Goal: Register for event/course

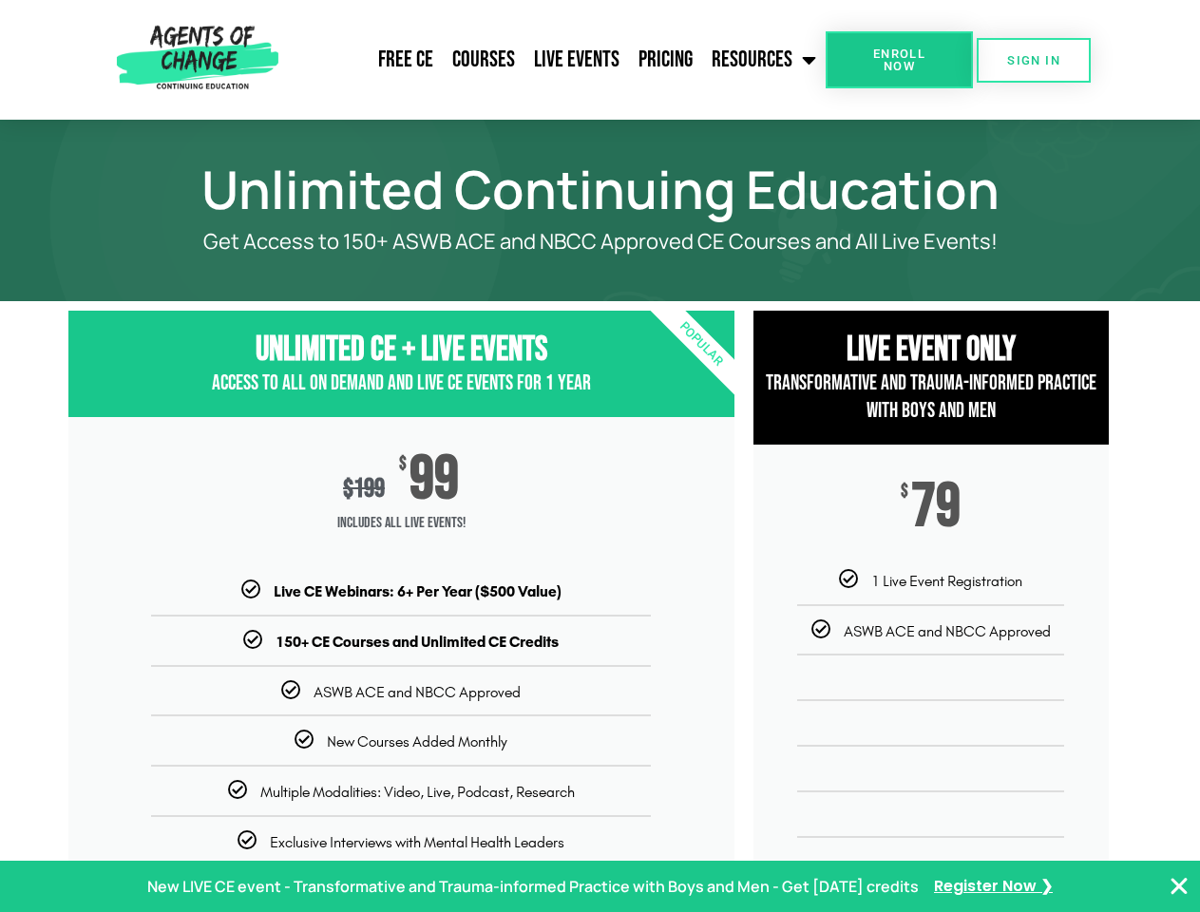
click at [599, 456] on div "$ 199 $ 99 Includes ALL Live Events!" at bounding box center [401, 498] width 666 height 163
click at [765, 60] on link "Resources" at bounding box center [763, 59] width 123 height 47
click at [899, 60] on span "Enroll Now" at bounding box center [899, 59] width 86 height 25
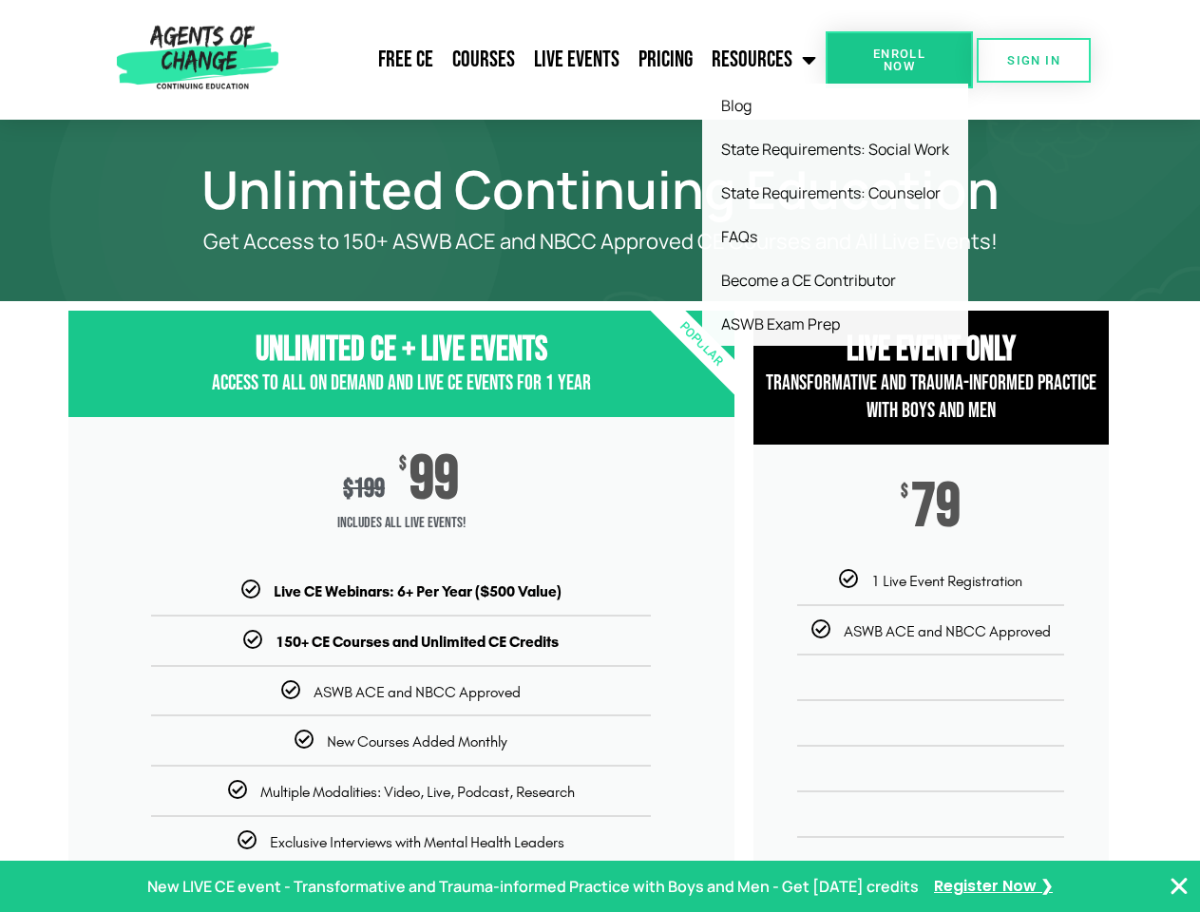
click at [899, 60] on span "Enroll Now" at bounding box center [899, 59] width 86 height 25
click at [1033, 60] on span "SIGN IN" at bounding box center [1033, 60] width 53 height 12
click at [599, 886] on p "New LIVE CE event - Transformative and Trauma-informed Practice with Boys and M…" at bounding box center [532, 887] width 771 height 28
click at [1179, 886] on icon "Close Banner" at bounding box center [1178, 886] width 23 height 23
